Goal: Information Seeking & Learning: Find specific fact

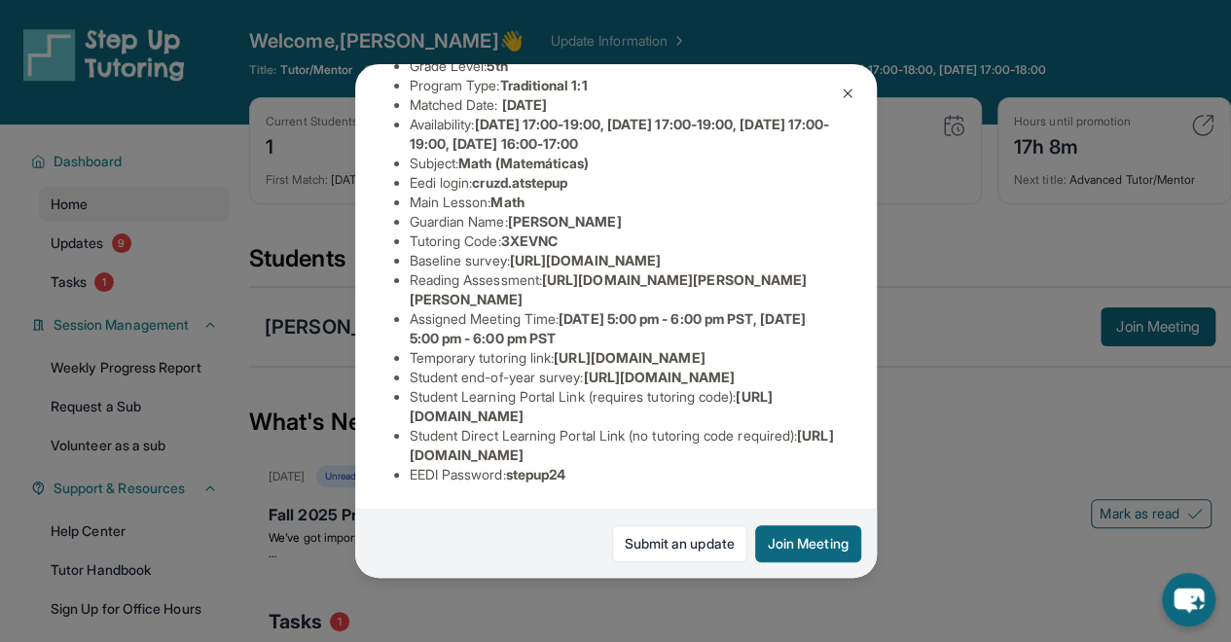
scroll to position [452, 0]
click at [843, 100] on img at bounding box center [848, 94] width 16 height 16
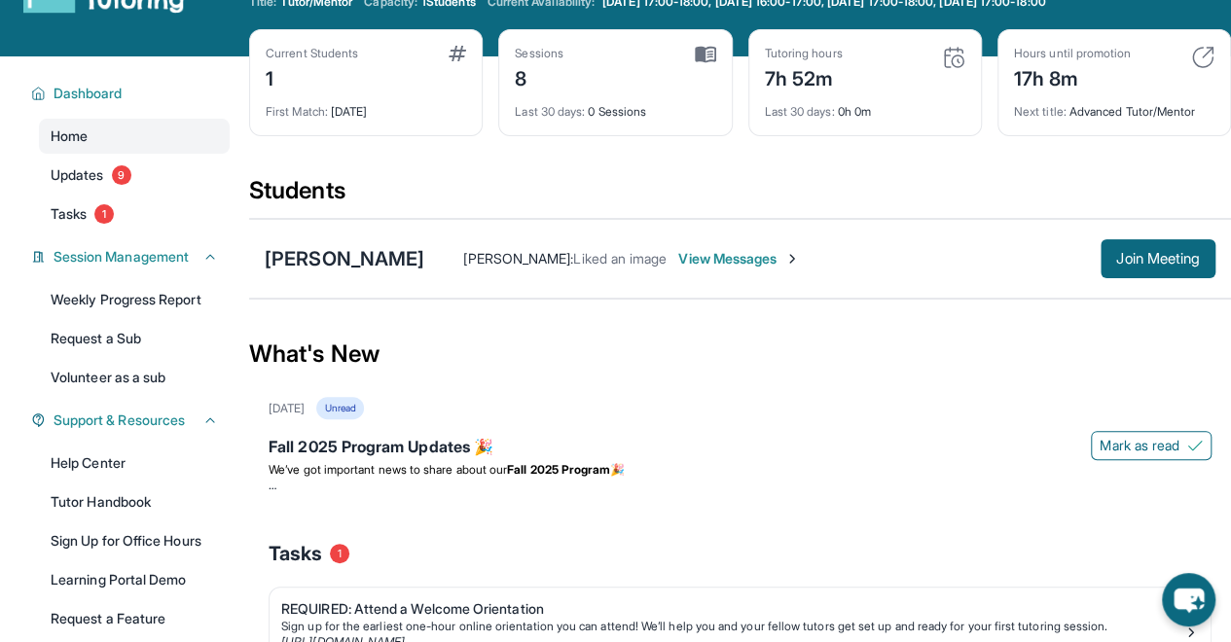
scroll to position [0, 0]
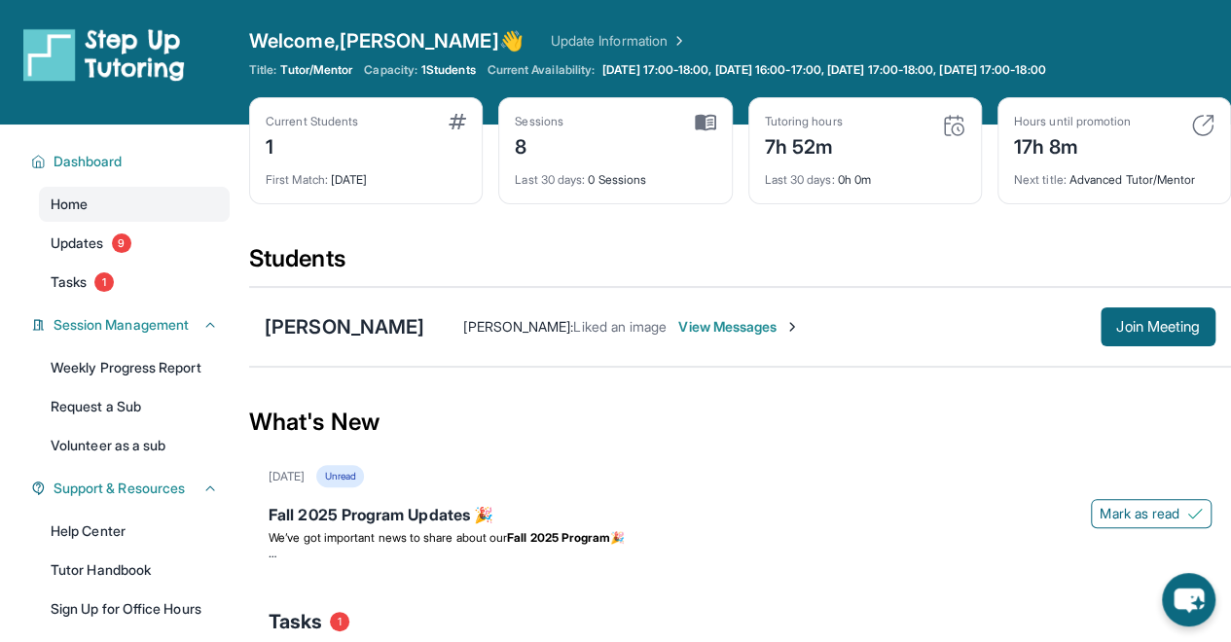
click at [385, 328] on div "[PERSON_NAME]" at bounding box center [345, 326] width 160 height 27
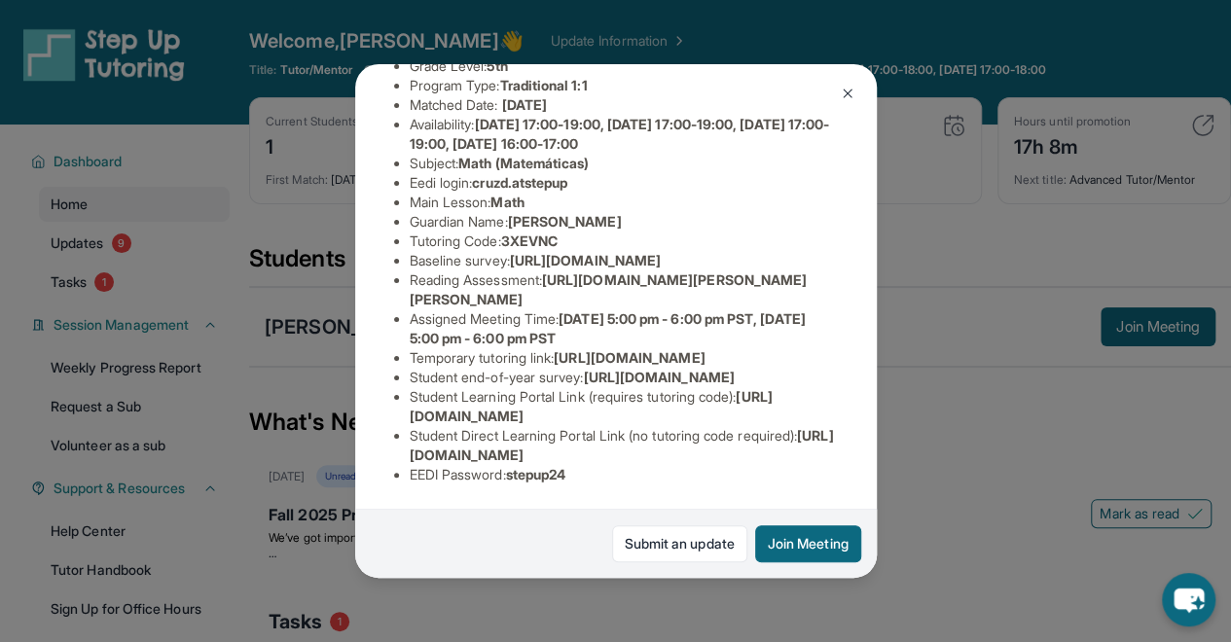
scroll to position [313, 0]
drag, startPoint x: 481, startPoint y: 116, endPoint x: 590, endPoint y: 118, distance: 109.0
click at [590, 173] on li "Eedi login : cruzd.atstepup" at bounding box center [624, 182] width 428 height 19
copy span "cruzd.atstepup"
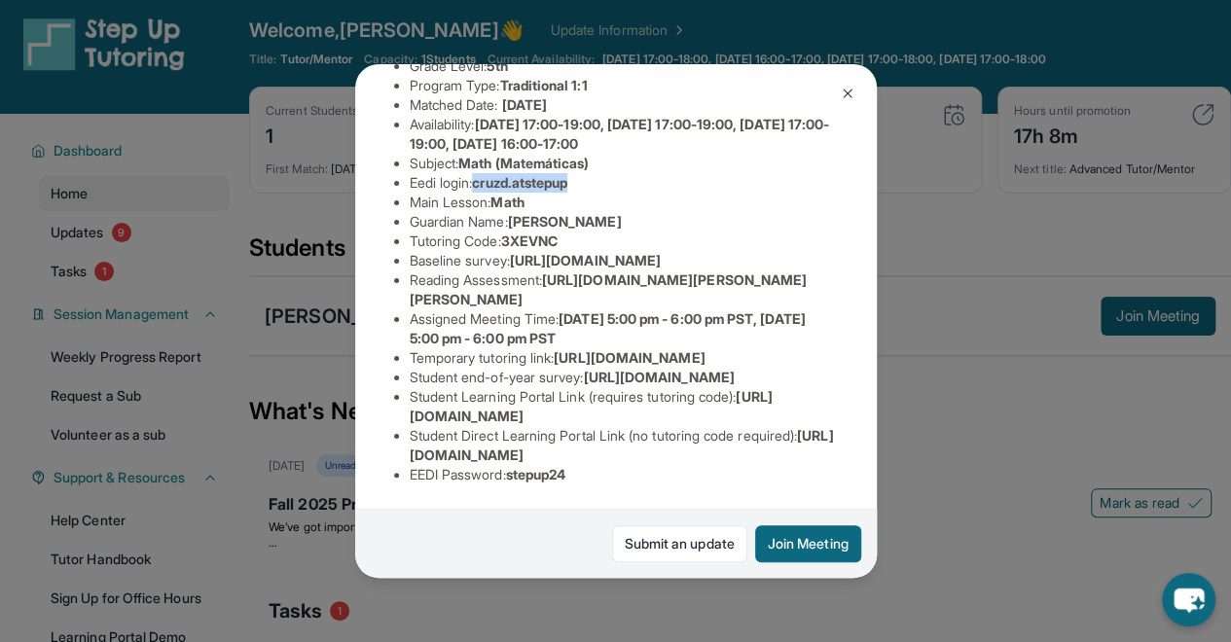
scroll to position [0, 0]
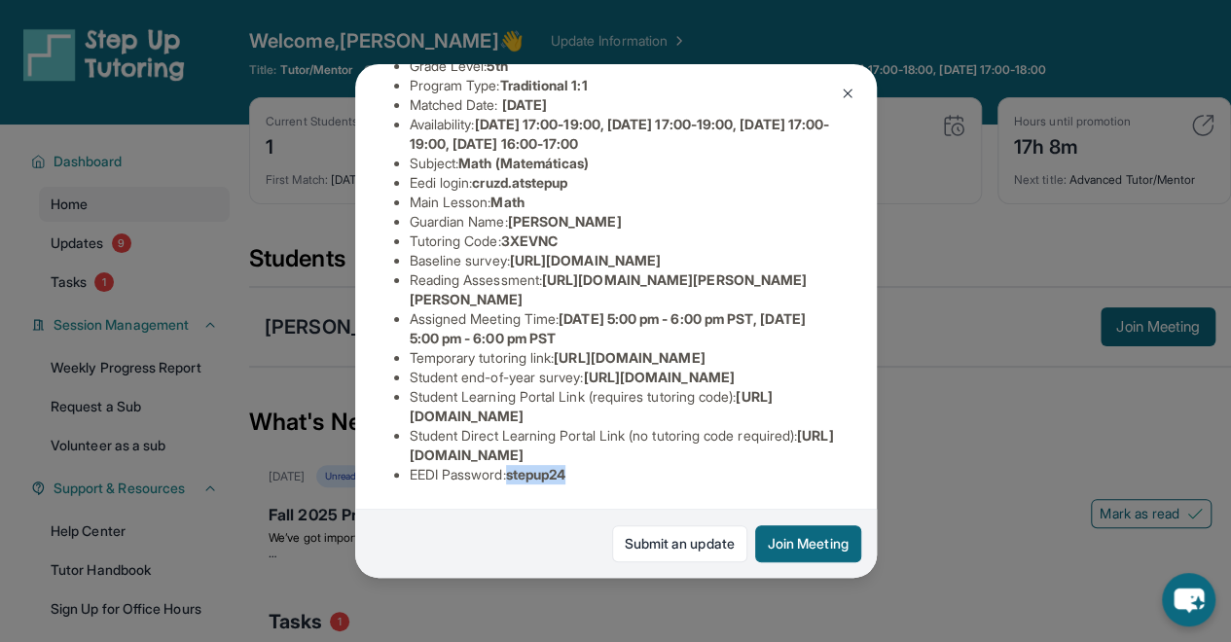
drag, startPoint x: 512, startPoint y: 458, endPoint x: 611, endPoint y: 462, distance: 99.4
click at [611, 465] on li "EEDI Password : stepup24" at bounding box center [624, 474] width 428 height 19
copy li "stepup24"
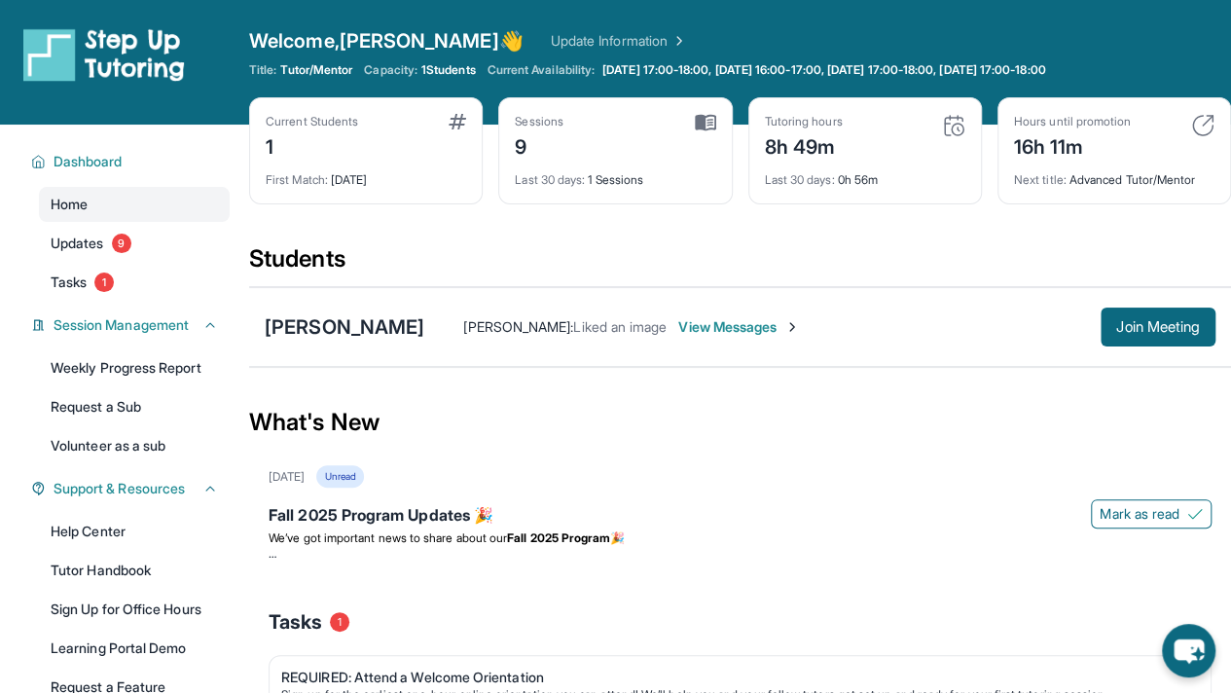
click at [927, 209] on div "Current Students 1 First Match : [DATE] Sessions 9 Last 30 days : 1 Sessions Tu…" at bounding box center [740, 170] width 982 height 146
